Goal: Find specific page/section: Find specific page/section

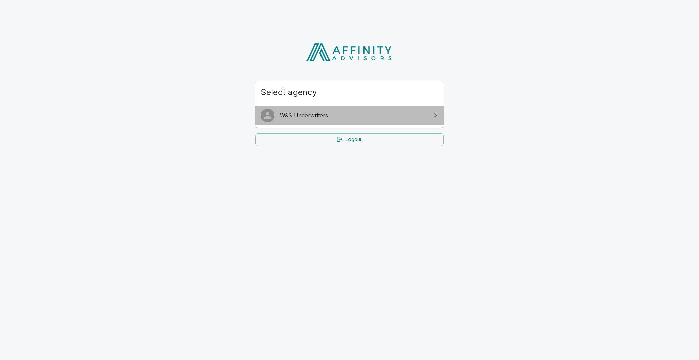
click at [323, 123] on link "W&S Underwriters" at bounding box center [349, 115] width 189 height 19
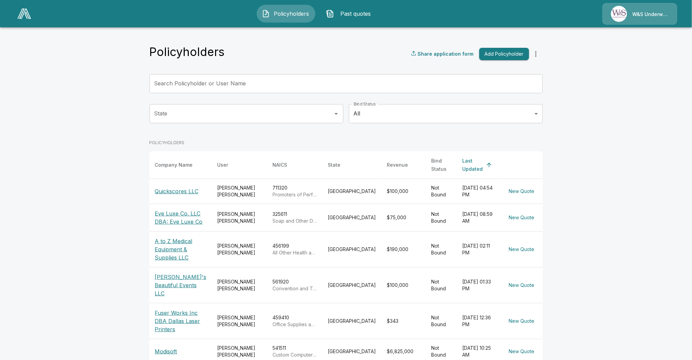
click at [193, 187] on p "Quickscores LLC" at bounding box center [181, 191] width 52 height 8
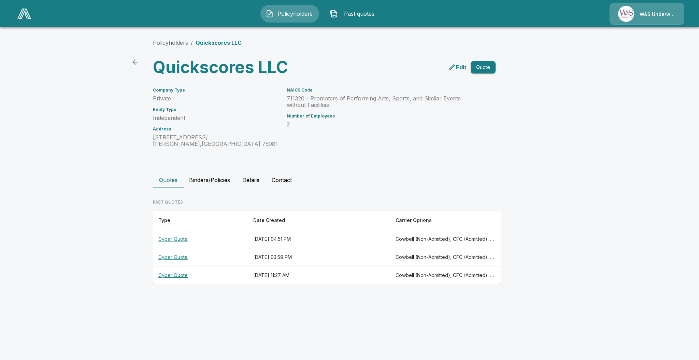
click at [178, 239] on th "Cyber Quote" at bounding box center [200, 239] width 95 height 18
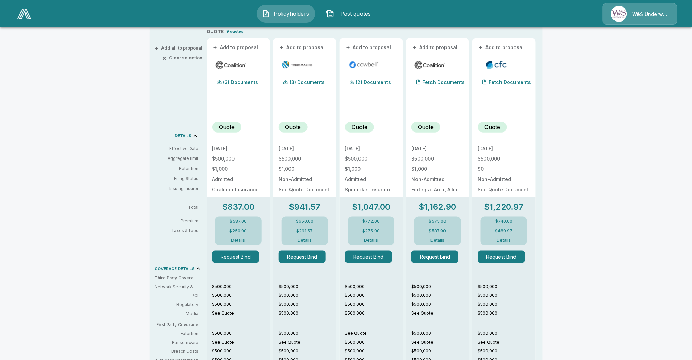
scroll to position [150, 0]
